Goal: Check status: Check status

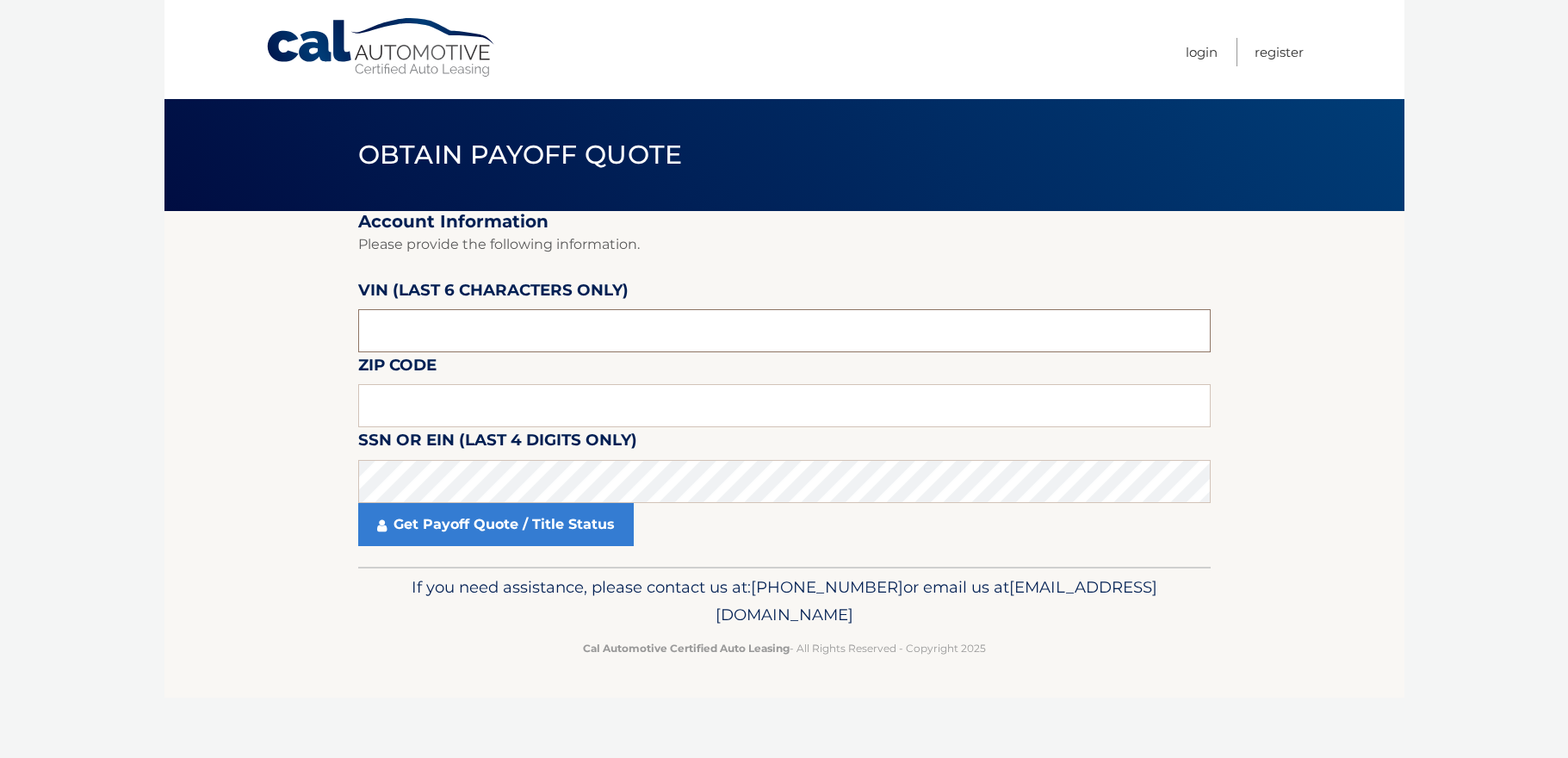
click at [430, 335] on input "text" at bounding box center [784, 330] width 853 height 43
type input "091039"
type input "11743"
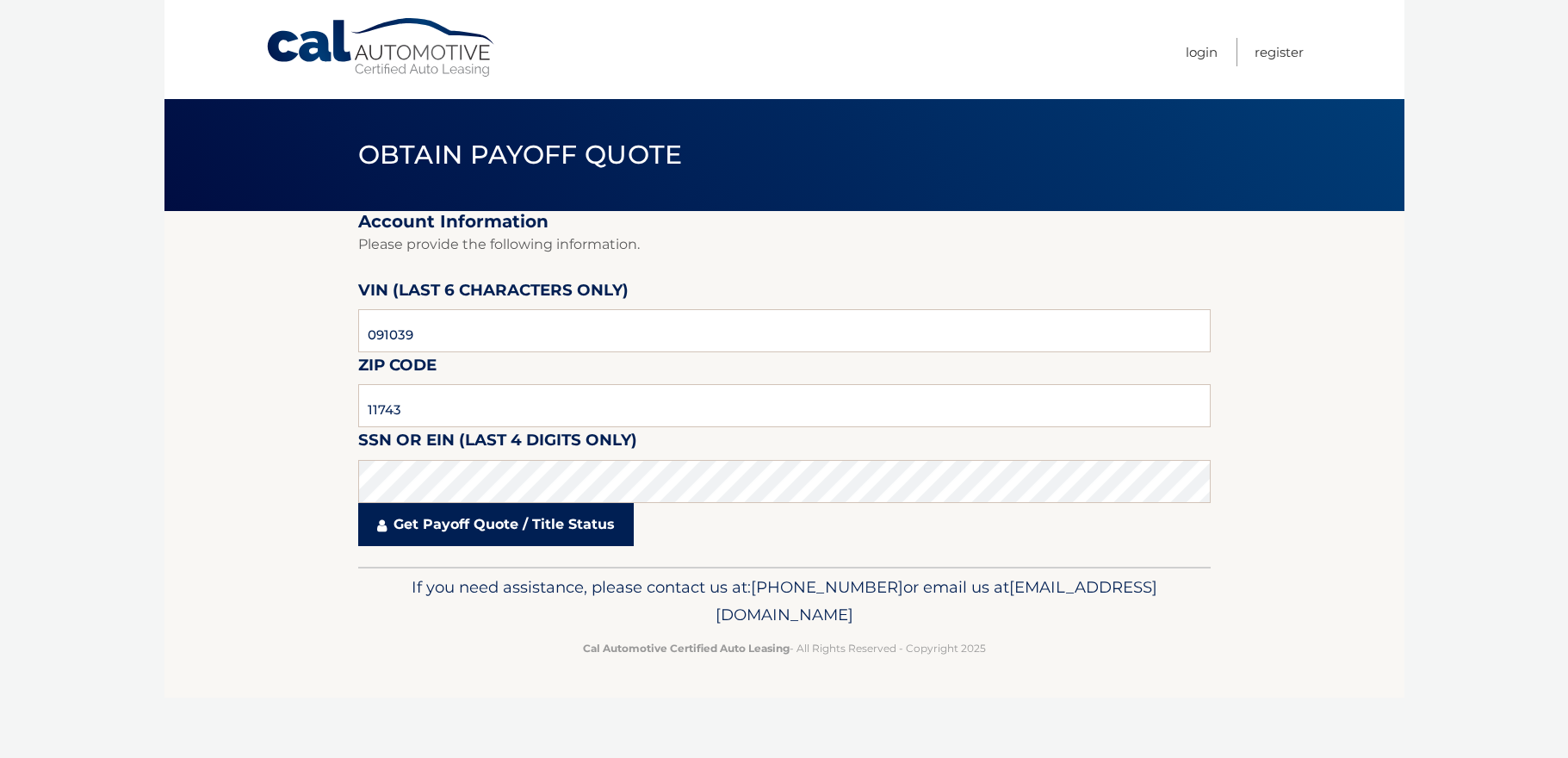
click at [527, 538] on link "Get Payoff Quote / Title Status" at bounding box center [496, 524] width 276 height 43
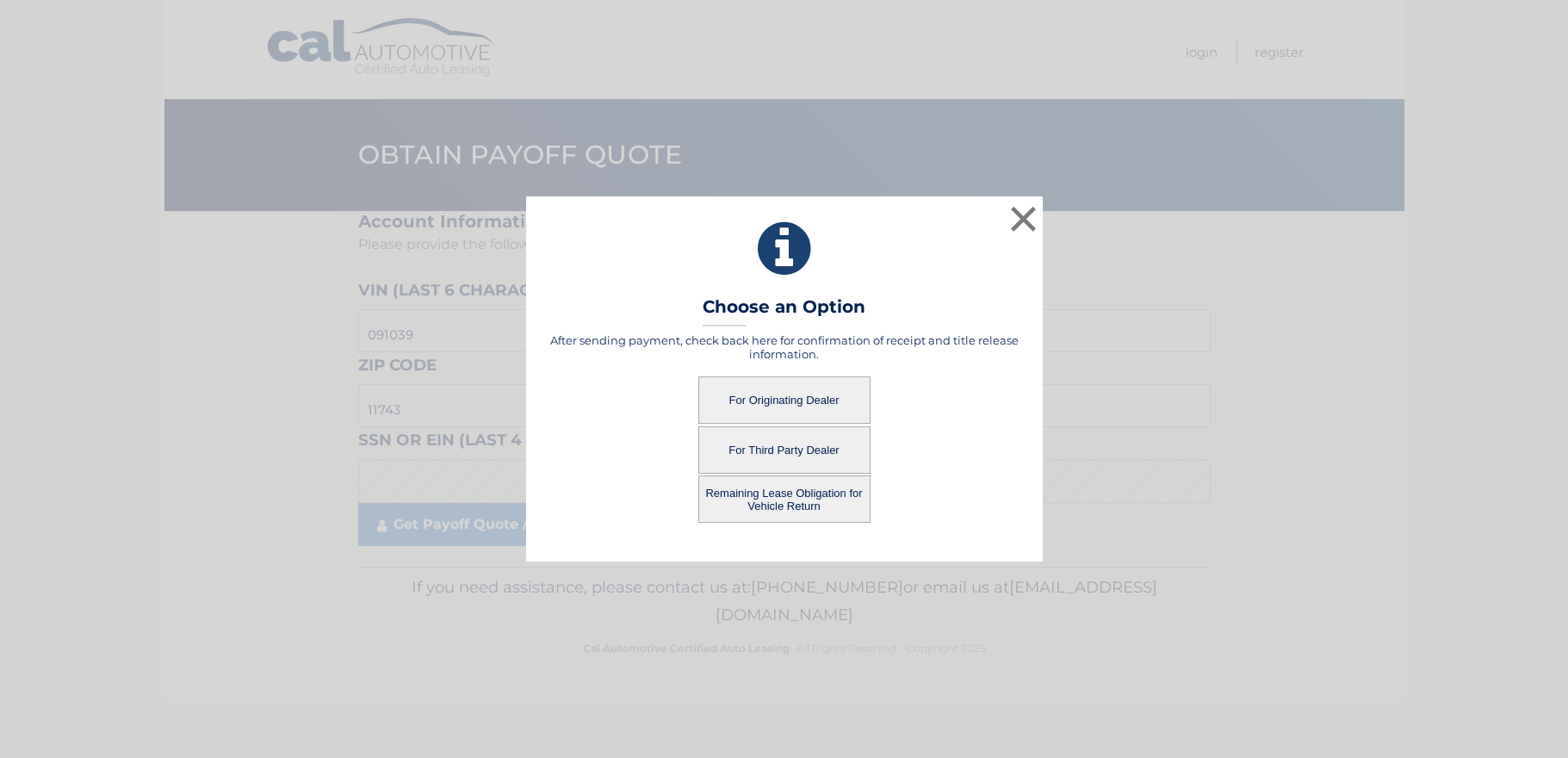
click at [792, 405] on button "For Originating Dealer" at bounding box center [784, 400] width 172 height 48
click at [793, 392] on button "For Originating Dealer" at bounding box center [784, 400] width 172 height 48
